Goal: Information Seeking & Learning: Learn about a topic

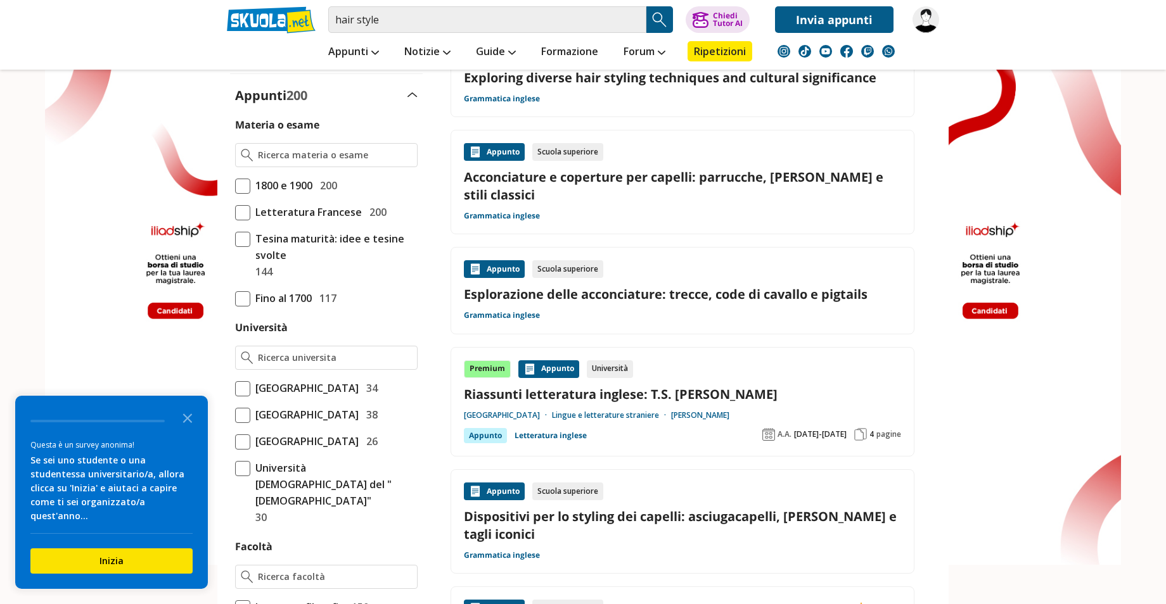
scroll to position [63, 0]
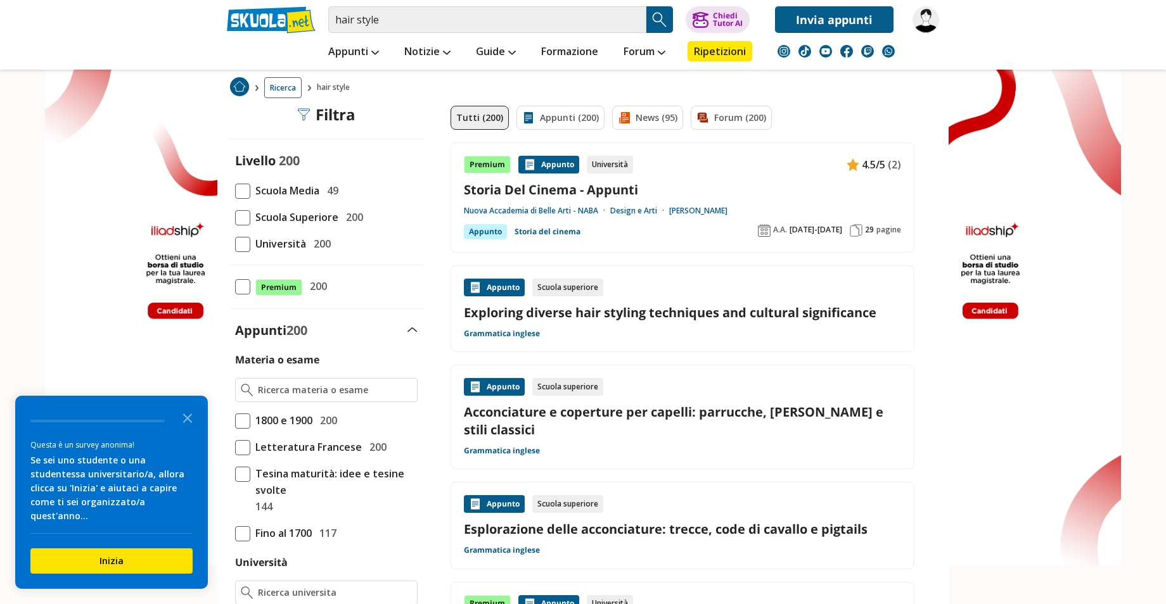
click at [244, 191] on span at bounding box center [242, 191] width 15 height 15
click at [235, 191] on input "Scuola Media 49" at bounding box center [235, 191] width 0 height 0
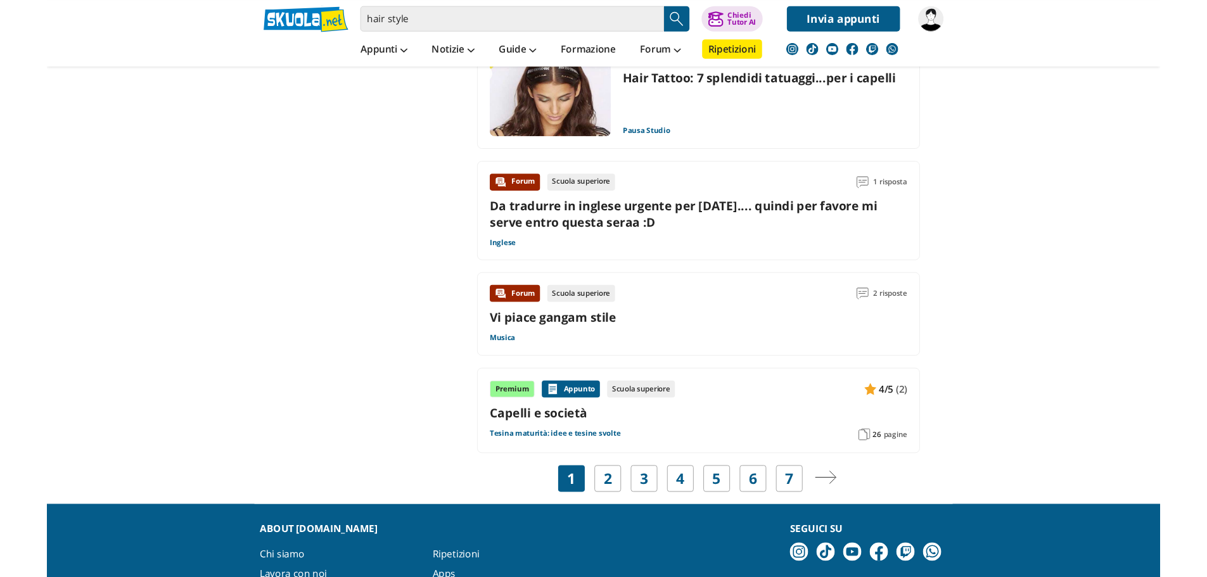
scroll to position [1964, 0]
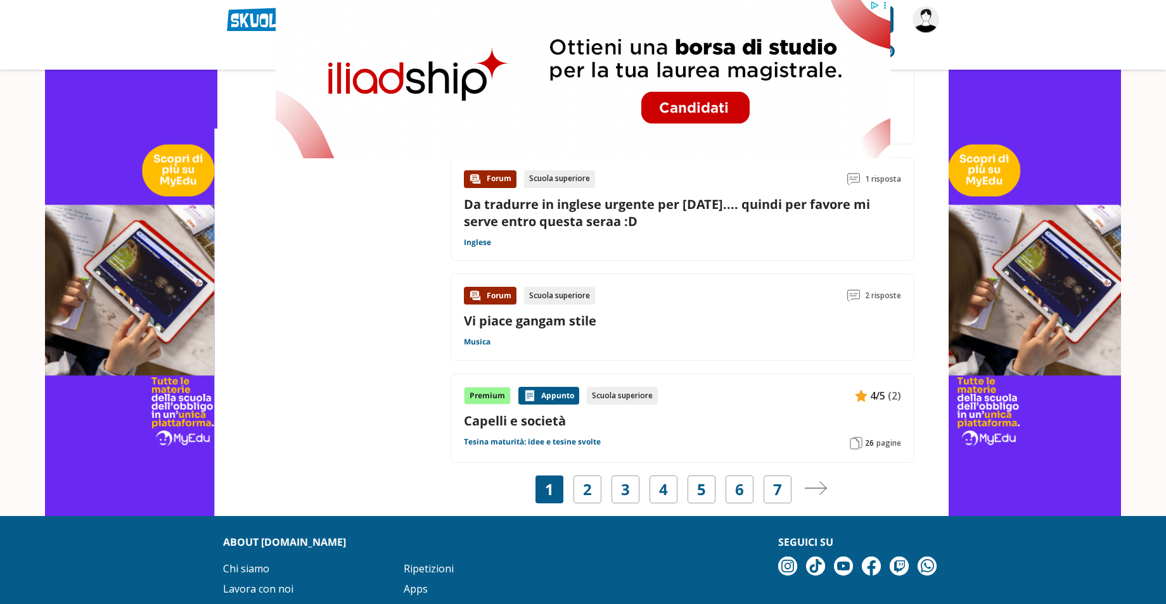
click at [545, 412] on link "Capelli e società" at bounding box center [682, 420] width 437 height 17
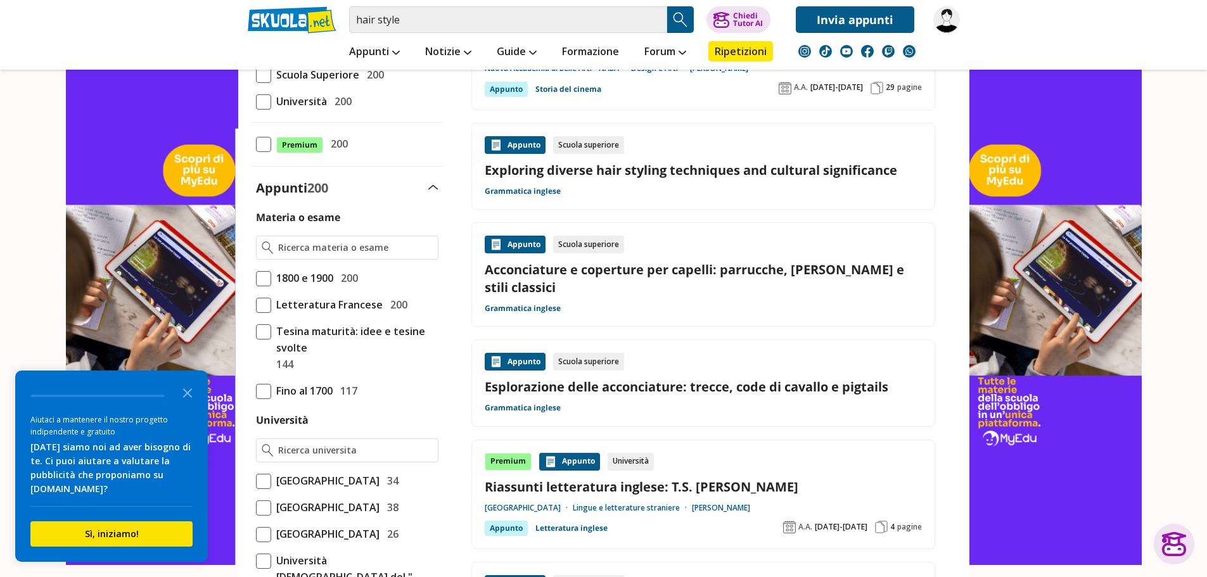
scroll to position [205, 0]
